Goal: Task Accomplishment & Management: Complete application form

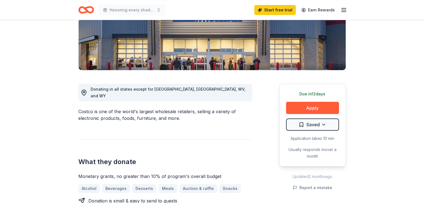
scroll to position [111, 0]
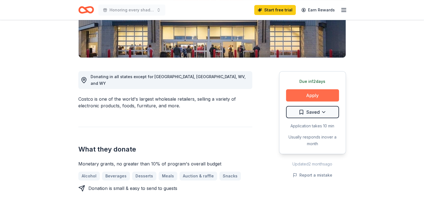
click at [311, 96] on button "Apply" at bounding box center [312, 95] width 53 height 12
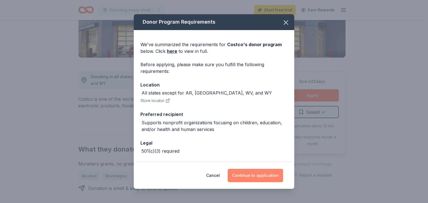
click at [255, 177] on button "Continue to application" at bounding box center [255, 175] width 55 height 13
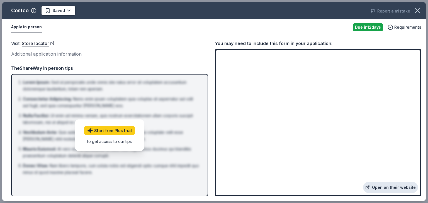
click at [393, 189] on link "Open on their website" at bounding box center [390, 187] width 55 height 11
click at [418, 11] on icon "button" at bounding box center [417, 11] width 8 height 8
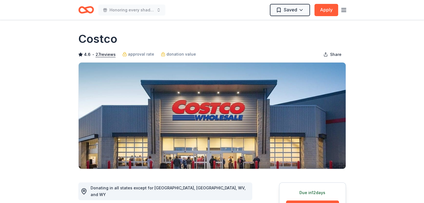
scroll to position [0, 0]
click at [342, 11] on icon "button" at bounding box center [343, 10] width 7 height 7
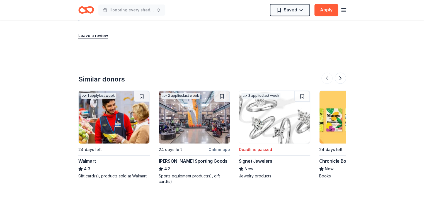
scroll to position [693, 0]
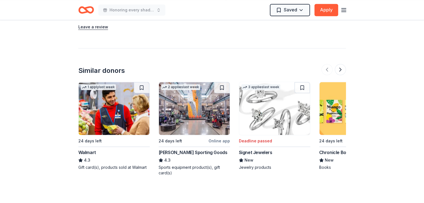
click at [201, 99] on img at bounding box center [194, 108] width 71 height 53
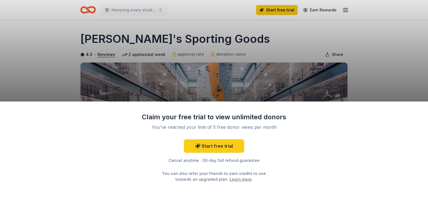
click at [407, 66] on div "Claim your free trial to view unlimited donors You've reached your limit of 5 f…" at bounding box center [214, 101] width 428 height 203
click at [375, 60] on div "Claim your free trial to view unlimited donors You've reached your limit of 5 f…" at bounding box center [214, 101] width 428 height 203
click at [386, 60] on div "Claim your free trial to view unlimited donors You've reached your limit of 5 f…" at bounding box center [214, 101] width 428 height 203
click at [355, 64] on div "Claim your free trial to view unlimited donors You've reached your limit of 5 f…" at bounding box center [214, 101] width 428 height 203
click at [205, 180] on div "You can also refer your friends to earn credits to use towards an upgraded plan…" at bounding box center [214, 177] width 114 height 12
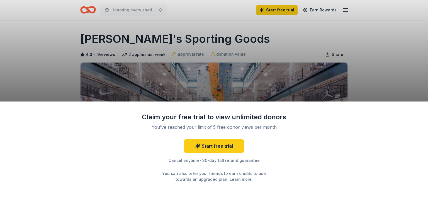
click at [316, 42] on div "Claim your free trial to view unlimited donors You've reached your limit of 5 f…" at bounding box center [214, 101] width 428 height 203
click at [363, 30] on div "Claim your free trial to view unlimited donors You've reached your limit of 5 f…" at bounding box center [214, 101] width 428 height 203
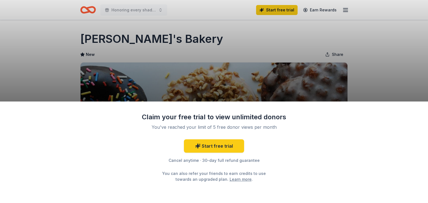
click at [168, 39] on div "Claim your free trial to view unlimited donors You've reached your limit of 5 f…" at bounding box center [214, 101] width 428 height 203
